Goal: Task Accomplishment & Management: Manage account settings

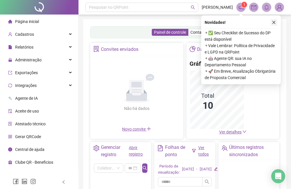
click at [275, 24] on icon "close" at bounding box center [274, 22] width 4 height 4
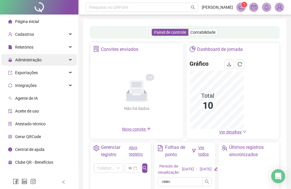
click at [43, 61] on div "Administração" at bounding box center [39, 60] width 76 height 12
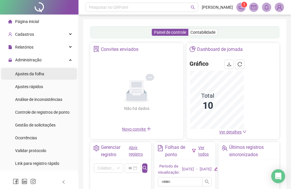
click at [42, 75] on span "Ajustes da folha" at bounding box center [29, 74] width 29 height 5
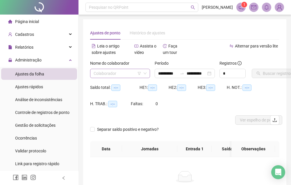
click at [115, 70] on input "search" at bounding box center [118, 73] width 48 height 9
click at [90, 79] on div "[PERSON_NAME]" at bounding box center [90, 79] width 0 height 0
type input "**********"
click at [267, 77] on button "Buscar registros" at bounding box center [274, 73] width 45 height 9
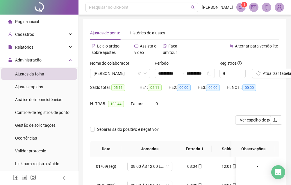
click at [242, 125] on div "Separar saldo positivo e negativo?" at bounding box center [184, 133] width 189 height 16
click at [242, 124] on button "Ver espelho de ponto" at bounding box center [258, 119] width 47 height 9
click at [134, 75] on span "[PERSON_NAME]" at bounding box center [120, 73] width 53 height 9
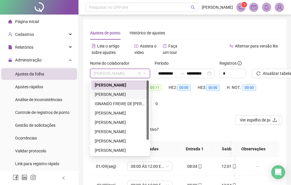
click at [125, 91] on div "[PERSON_NAME]" at bounding box center [120, 94] width 58 height 9
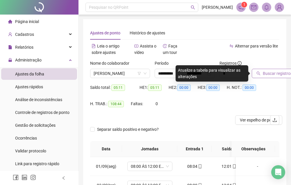
click at [276, 74] on span "Buscar registros" at bounding box center [278, 73] width 30 height 6
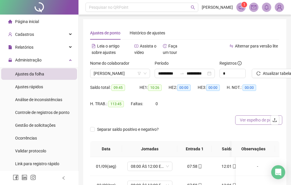
click at [246, 120] on span "Ver espelho de ponto" at bounding box center [259, 120] width 38 height 6
click at [247, 121] on span "Ver espelho de ponto" at bounding box center [266, 120] width 38 height 6
click at [121, 71] on span "[PERSON_NAME]" at bounding box center [120, 73] width 53 height 9
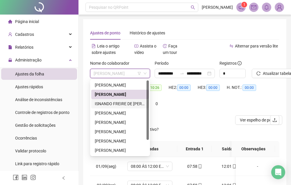
click at [139, 100] on div "ISNANDO FREIRE DE [PERSON_NAME]" at bounding box center [120, 103] width 51 height 6
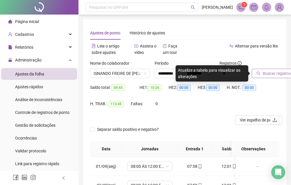
click at [267, 74] on span "Buscar registros" at bounding box center [278, 73] width 30 height 6
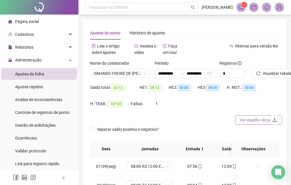
click at [241, 122] on span "Ver espelho de ponto" at bounding box center [259, 120] width 38 height 6
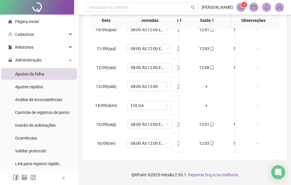
scroll to position [0, 22]
click at [205, 83] on div "+" at bounding box center [206, 86] width 25 height 6
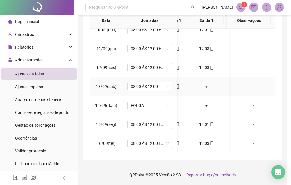
scroll to position [124, 0]
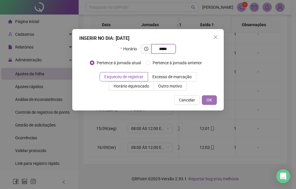
type input "*****"
click at [210, 101] on span "OK" at bounding box center [209, 100] width 6 height 6
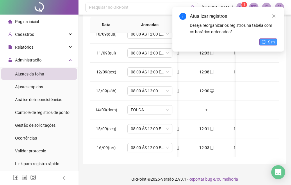
click at [271, 40] on span "Sim" at bounding box center [271, 42] width 7 height 6
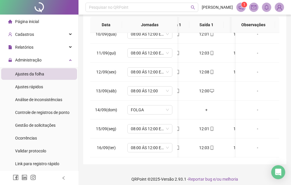
scroll to position [8, 0]
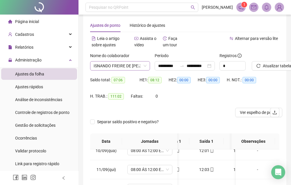
click at [126, 68] on span "ISNANDO FREIRE DE [PERSON_NAME]" at bounding box center [120, 65] width 53 height 9
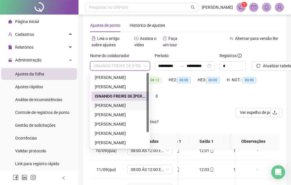
click at [118, 106] on div "[PERSON_NAME]" at bounding box center [120, 105] width 51 height 6
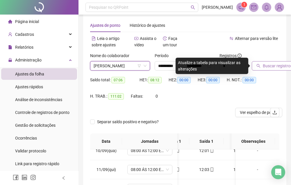
click at [269, 69] on button "Buscar registros" at bounding box center [274, 65] width 45 height 9
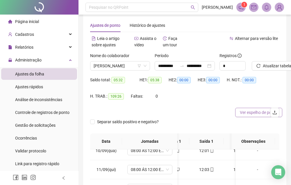
click at [243, 110] on span "Ver espelho de ponto" at bounding box center [259, 112] width 38 height 6
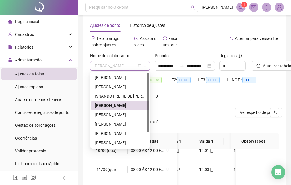
click at [109, 65] on span "[PERSON_NAME]" at bounding box center [120, 65] width 53 height 9
click at [118, 113] on div "[PERSON_NAME]" at bounding box center [120, 114] width 51 height 6
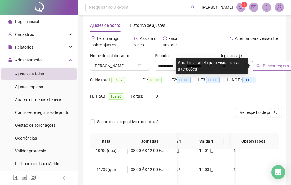
click at [270, 63] on span "Buscar registros" at bounding box center [278, 66] width 30 height 6
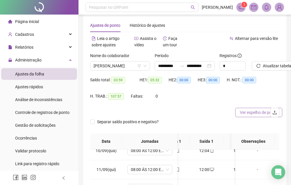
click at [244, 113] on span "Ver espelho de ponto" at bounding box center [259, 112] width 38 height 6
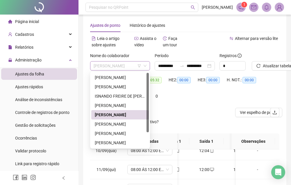
click at [110, 62] on span "[PERSON_NAME]" at bounding box center [120, 65] width 53 height 9
click at [125, 123] on div "[PERSON_NAME]" at bounding box center [120, 124] width 51 height 6
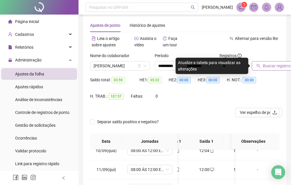
click at [270, 70] on button "Buscar registros" at bounding box center [274, 65] width 45 height 9
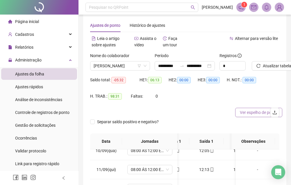
click at [243, 109] on span "Ver espelho de ponto" at bounding box center [259, 112] width 38 height 6
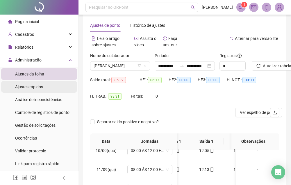
click at [48, 86] on li "Ajustes rápidos" at bounding box center [39, 87] width 76 height 12
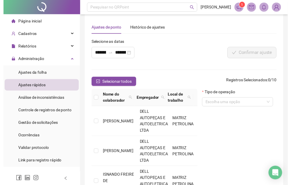
scroll to position [8, 0]
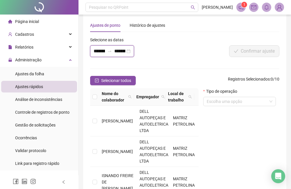
click at [124, 51] on input "**********" at bounding box center [119, 51] width 11 height 7
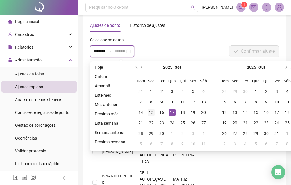
type input "**********"
click at [153, 114] on div "15" at bounding box center [151, 112] width 7 height 7
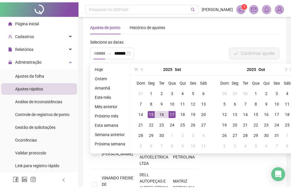
scroll to position [0, 0]
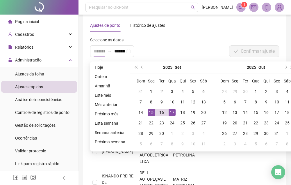
click at [153, 114] on div "15" at bounding box center [151, 112] width 7 height 7
type input "**********"
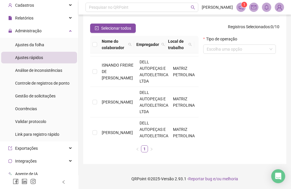
scroll to position [116, 0]
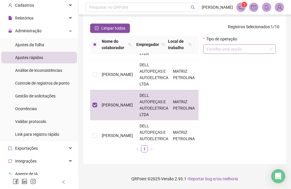
click at [237, 50] on input "search" at bounding box center [237, 49] width 61 height 9
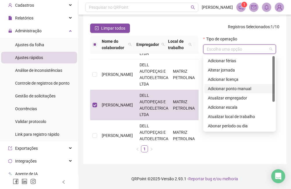
click at [234, 89] on div "Adicionar ponto manual" at bounding box center [239, 89] width 63 height 6
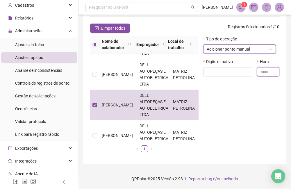
click at [261, 71] on input "text" at bounding box center [268, 71] width 22 height 9
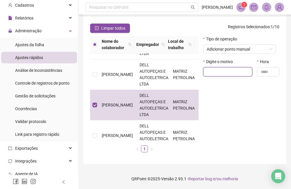
click at [225, 72] on input "text" at bounding box center [227, 71] width 49 height 9
type input "*"
type input "**********"
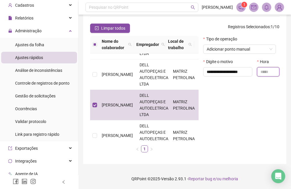
click at [265, 73] on input "text" at bounding box center [268, 71] width 22 height 9
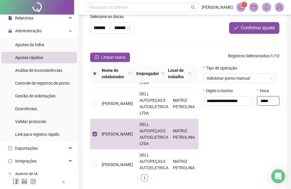
type input "*****"
click at [254, 29] on span "Confirmar ajuste" at bounding box center [258, 27] width 34 height 7
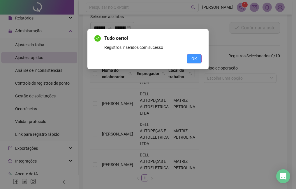
click at [195, 58] on span "OK" at bounding box center [194, 59] width 6 height 6
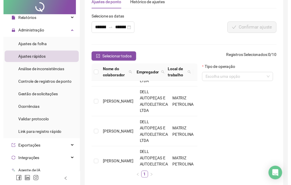
scroll to position [0, 0]
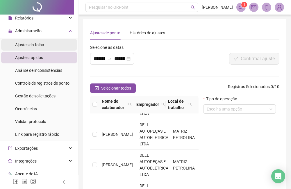
click at [49, 43] on li "Ajustes da folha" at bounding box center [39, 45] width 76 height 12
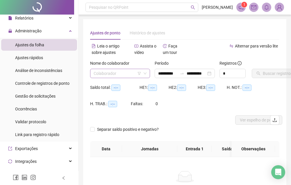
type input "**********"
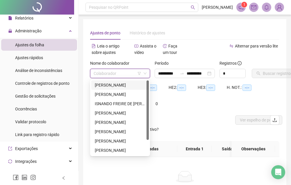
click at [109, 72] on input "search" at bounding box center [118, 73] width 48 height 9
click at [111, 138] on div "[PERSON_NAME]" at bounding box center [120, 141] width 51 height 6
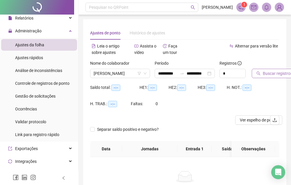
click at [263, 77] on button "Buscar registros" at bounding box center [274, 73] width 45 height 9
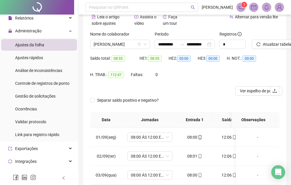
scroll to position [87, 0]
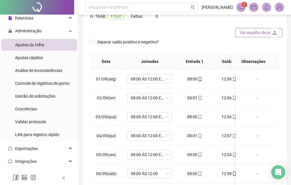
click at [247, 35] on span "Ver espelho de ponto" at bounding box center [259, 32] width 38 height 6
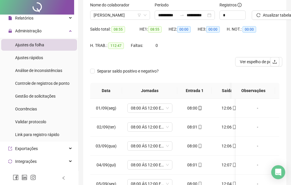
scroll to position [0, 0]
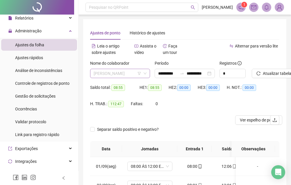
click at [117, 75] on span "[PERSON_NAME]" at bounding box center [120, 73] width 53 height 9
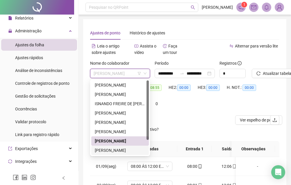
click at [117, 151] on div "[PERSON_NAME]" at bounding box center [120, 150] width 51 height 6
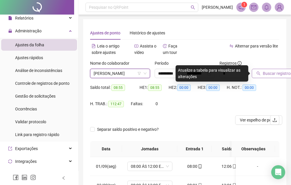
click at [264, 73] on span "Buscar registros" at bounding box center [278, 73] width 30 height 6
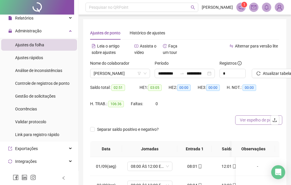
click at [241, 121] on span "Ver espelho de ponto" at bounding box center [259, 120] width 38 height 6
click at [118, 72] on span "[PERSON_NAME]" at bounding box center [120, 73] width 53 height 9
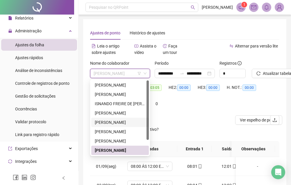
scroll to position [19, 0]
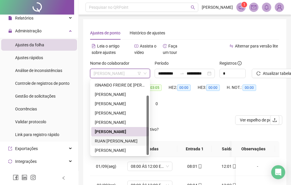
click at [114, 138] on div "RUAN [PERSON_NAME]" at bounding box center [120, 141] width 51 height 6
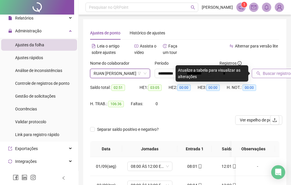
click at [261, 70] on button "Buscar registros" at bounding box center [274, 73] width 45 height 9
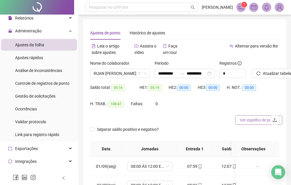
click at [253, 121] on span "Ver espelho de ponto" at bounding box center [259, 120] width 38 height 6
click at [118, 72] on span "RUAN [PERSON_NAME]" at bounding box center [120, 73] width 53 height 9
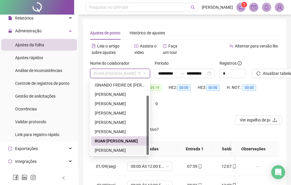
click at [127, 150] on div "[PERSON_NAME]" at bounding box center [120, 150] width 51 height 6
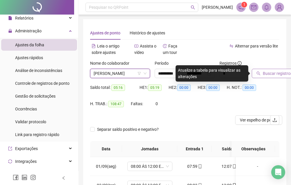
drag, startPoint x: 264, startPoint y: 65, endPoint x: 266, endPoint y: 72, distance: 6.9
click at [265, 65] on div at bounding box center [258, 64] width 13 height 9
click at [266, 72] on span "Buscar registros" at bounding box center [278, 73] width 30 height 6
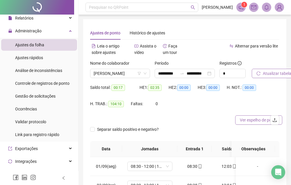
click at [249, 122] on span "Ver espelho de ponto" at bounding box center [259, 120] width 38 height 6
